Goal: Task Accomplishment & Management: Manage account settings

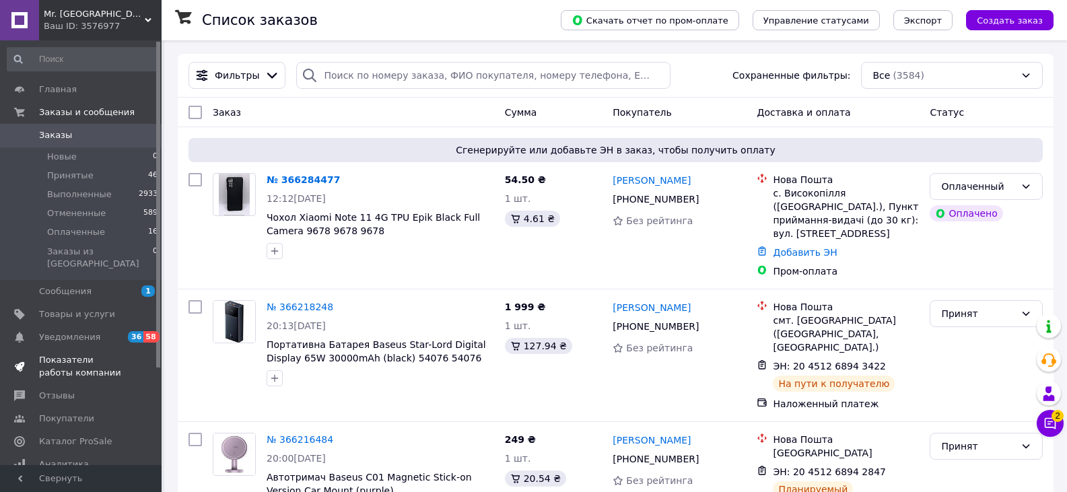
click at [93, 358] on span "Показатели работы компании" at bounding box center [81, 366] width 85 height 24
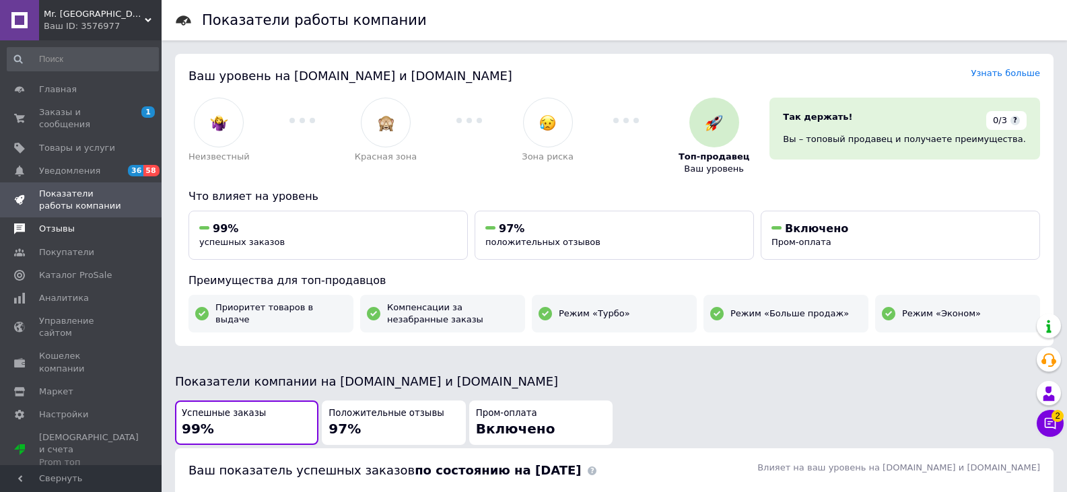
click at [90, 223] on span "Отзывы" at bounding box center [81, 229] width 85 height 12
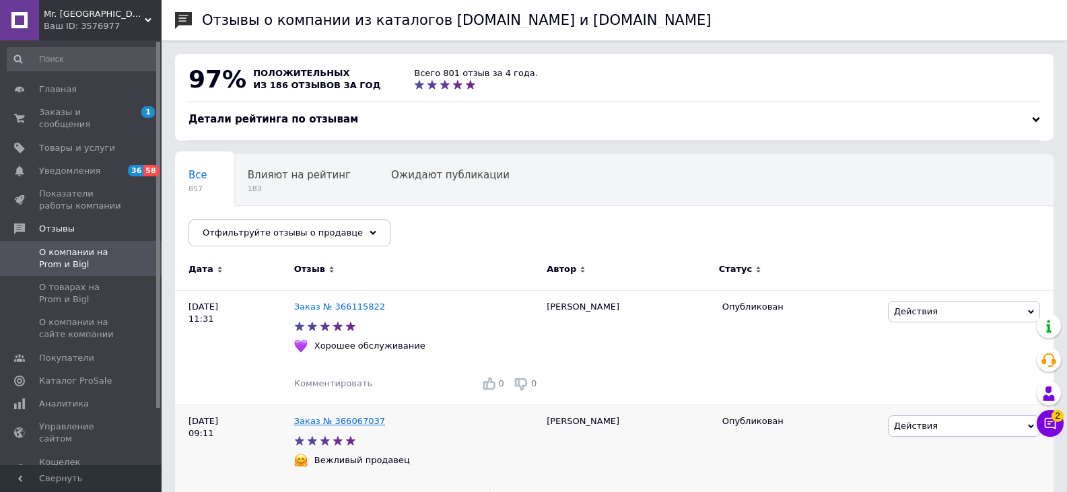
click at [331, 423] on link "Заказ № 366067037" at bounding box center [339, 421] width 91 height 10
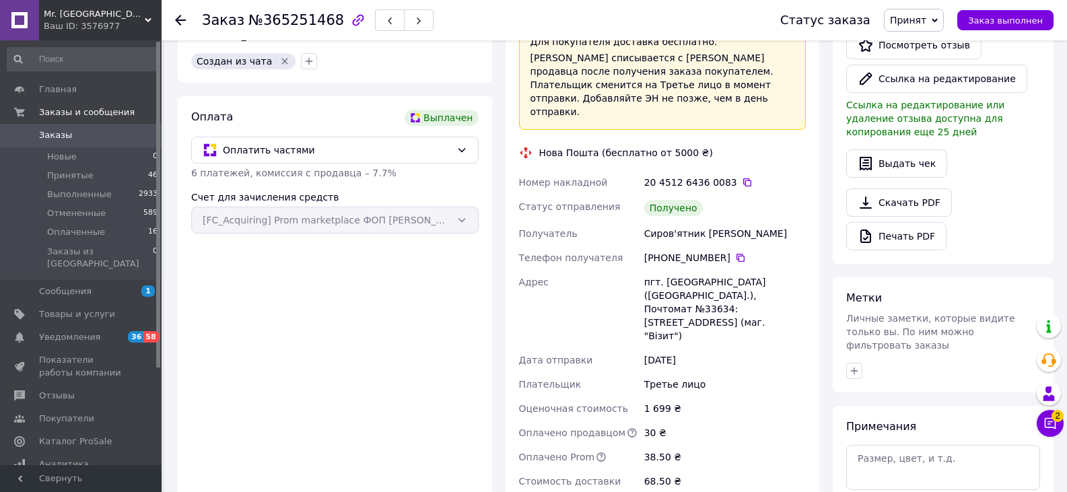
scroll to position [404, 0]
